Goal: Go to known website: Access a specific website the user already knows

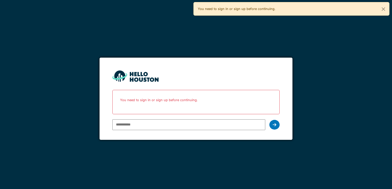
type input "**********"
click at [275, 124] on icon at bounding box center [275, 125] width 4 height 4
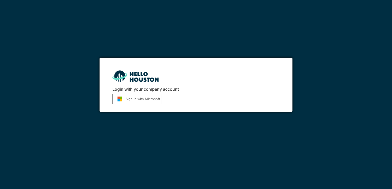
click at [148, 102] on button "Sign in with Microsoft" at bounding box center [137, 99] width 50 height 11
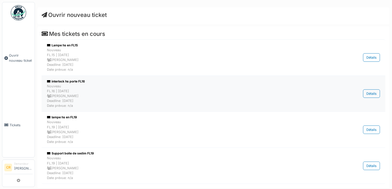
scroll to position [14, 0]
